Goal: Entertainment & Leisure: Consume media (video, audio)

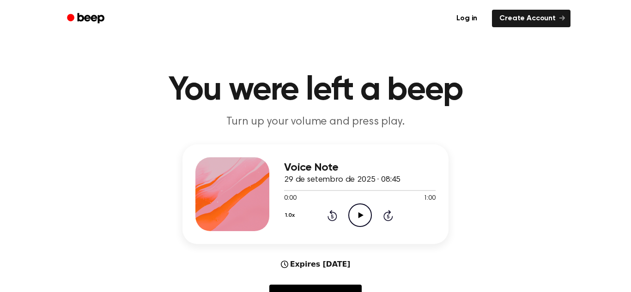
click at [359, 223] on icon "Play Audio" at bounding box center [360, 216] width 24 height 24
click at [351, 221] on icon "Play Audio" at bounding box center [360, 216] width 24 height 24
click at [351, 221] on icon "Pause Audio" at bounding box center [360, 216] width 24 height 24
click at [351, 221] on icon "Play Audio" at bounding box center [360, 216] width 24 height 24
